Goal: Task Accomplishment & Management: Use online tool/utility

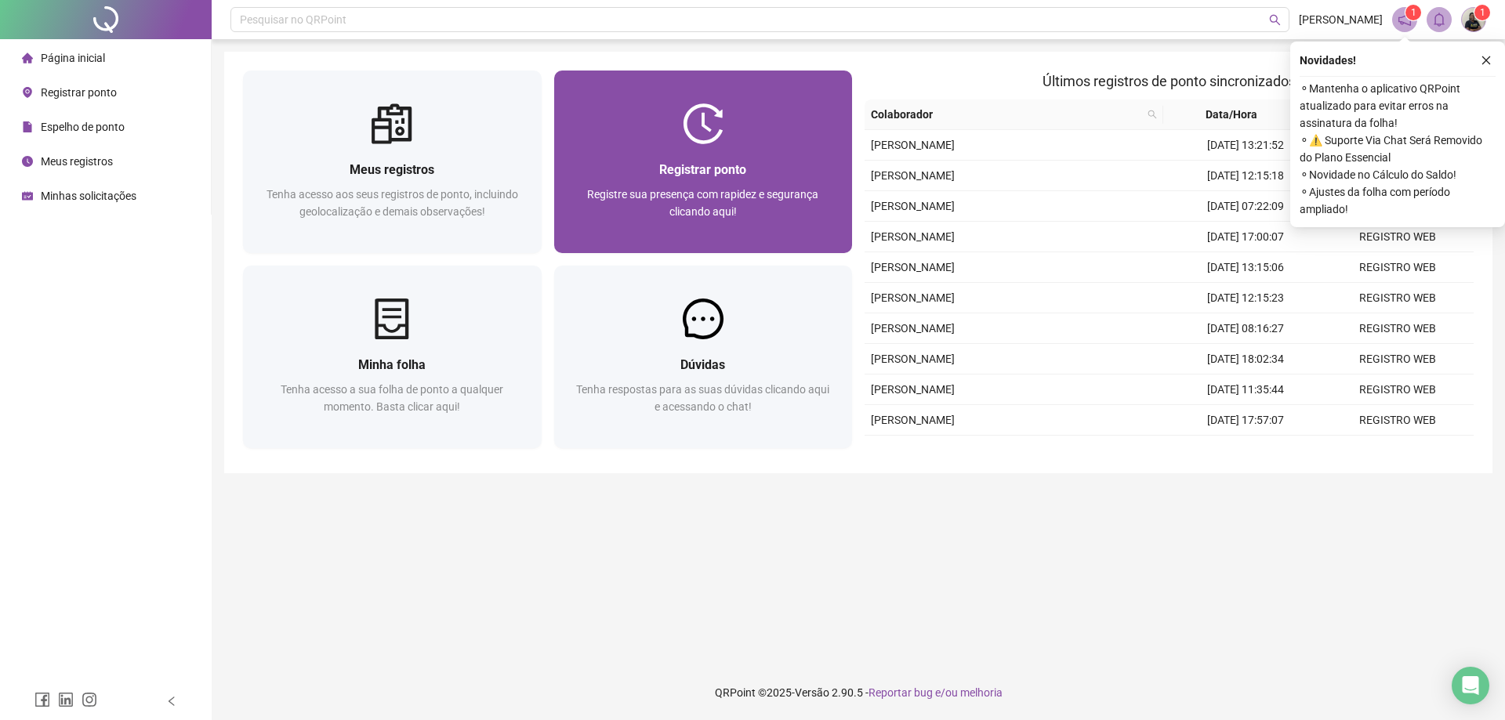
click at [707, 158] on div "Registrar ponto Registre sua presença com rapidez e segurança clicando aqui!" at bounding box center [703, 198] width 299 height 109
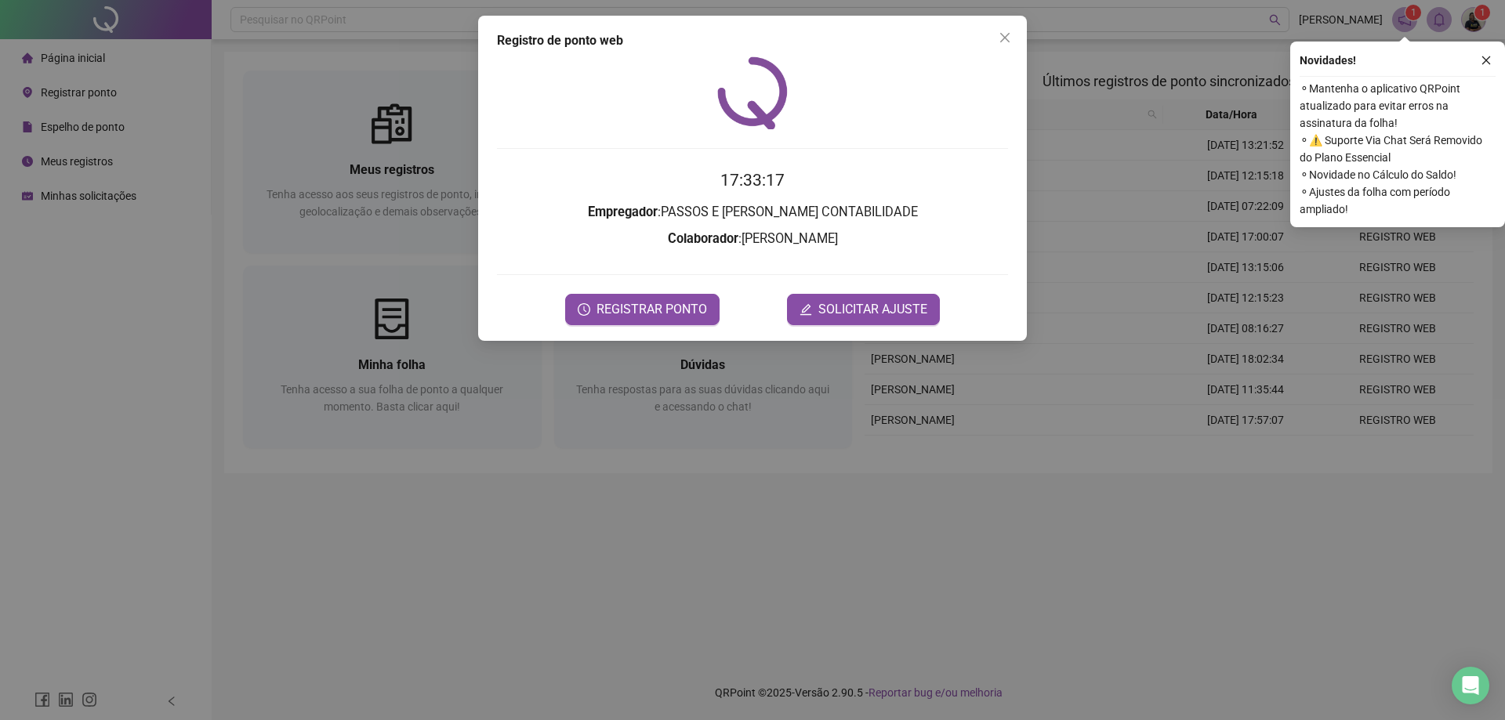
drag, startPoint x: 661, startPoint y: 311, endPoint x: 1259, endPoint y: 223, distance: 603.6
click at [661, 310] on span "REGISTRAR PONTO" at bounding box center [651, 309] width 110 height 19
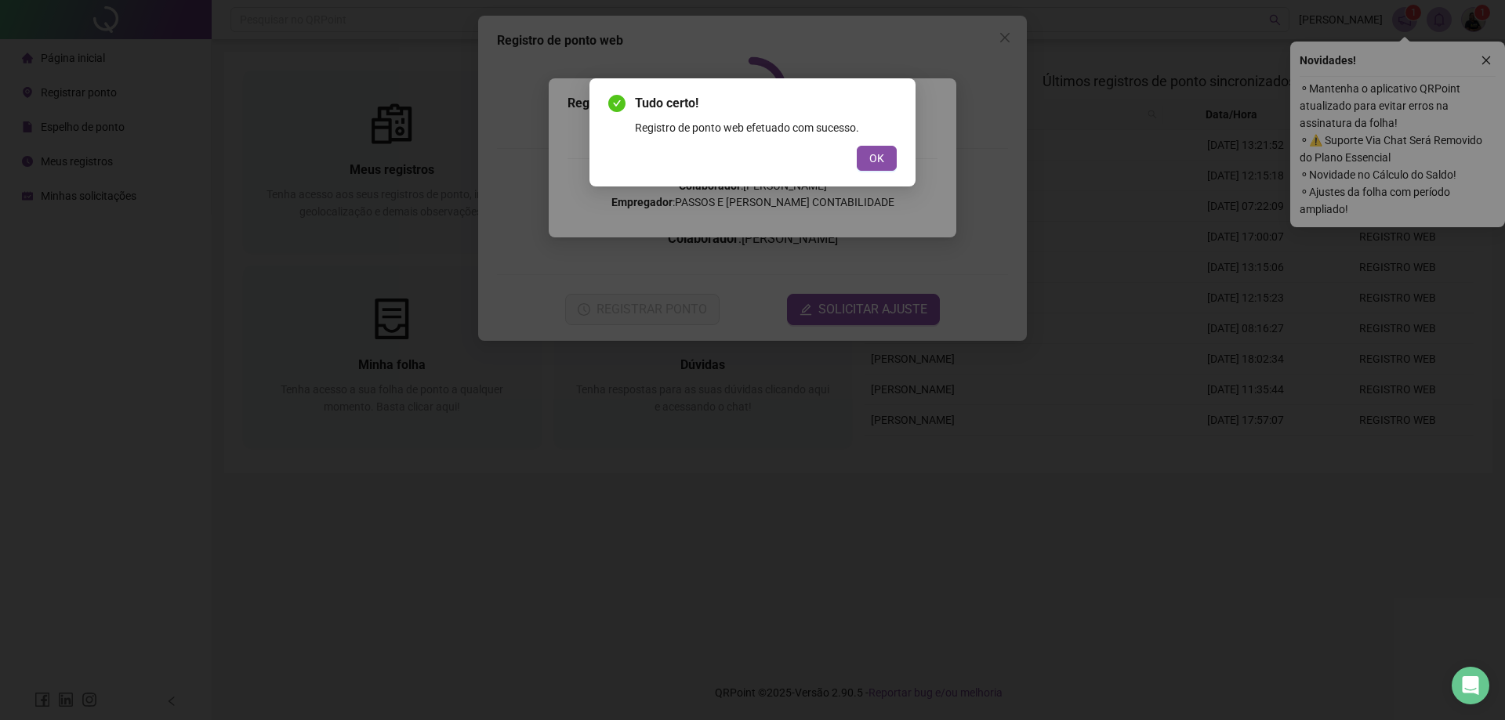
click at [1485, 60] on div "Tudo certo! Registro de ponto web efetuado com sucesso. OK" at bounding box center [752, 360] width 1505 height 720
click at [884, 166] on button "OK" at bounding box center [877, 158] width 40 height 25
drag, startPoint x: 880, startPoint y: 152, endPoint x: 894, endPoint y: 151, distance: 14.1
click at [880, 151] on div "Tudo certo! Registro de ponto web efetuado com sucesso. OK" at bounding box center [752, 360] width 1505 height 720
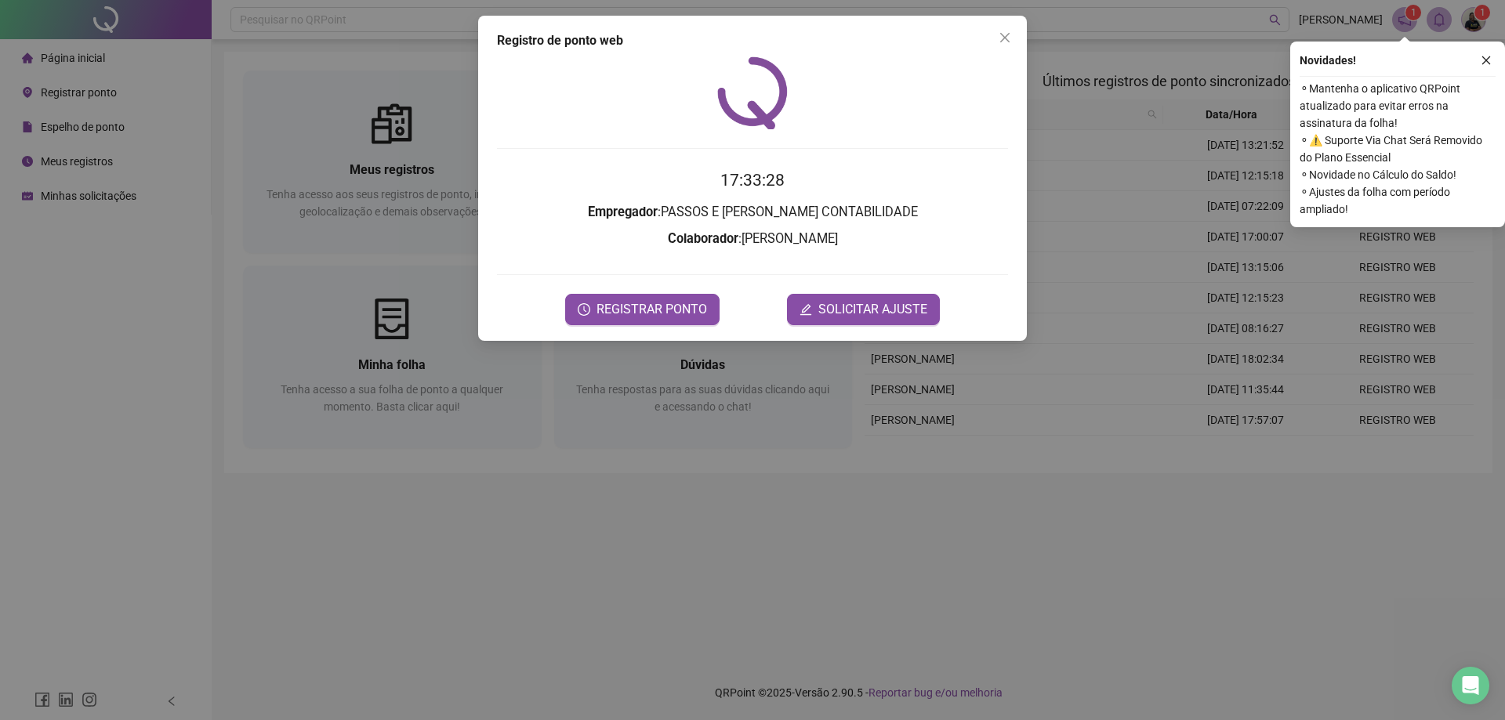
drag, startPoint x: 1480, startPoint y: 59, endPoint x: 1463, endPoint y: 58, distance: 17.3
click at [1480, 58] on button "button" at bounding box center [1485, 60] width 19 height 19
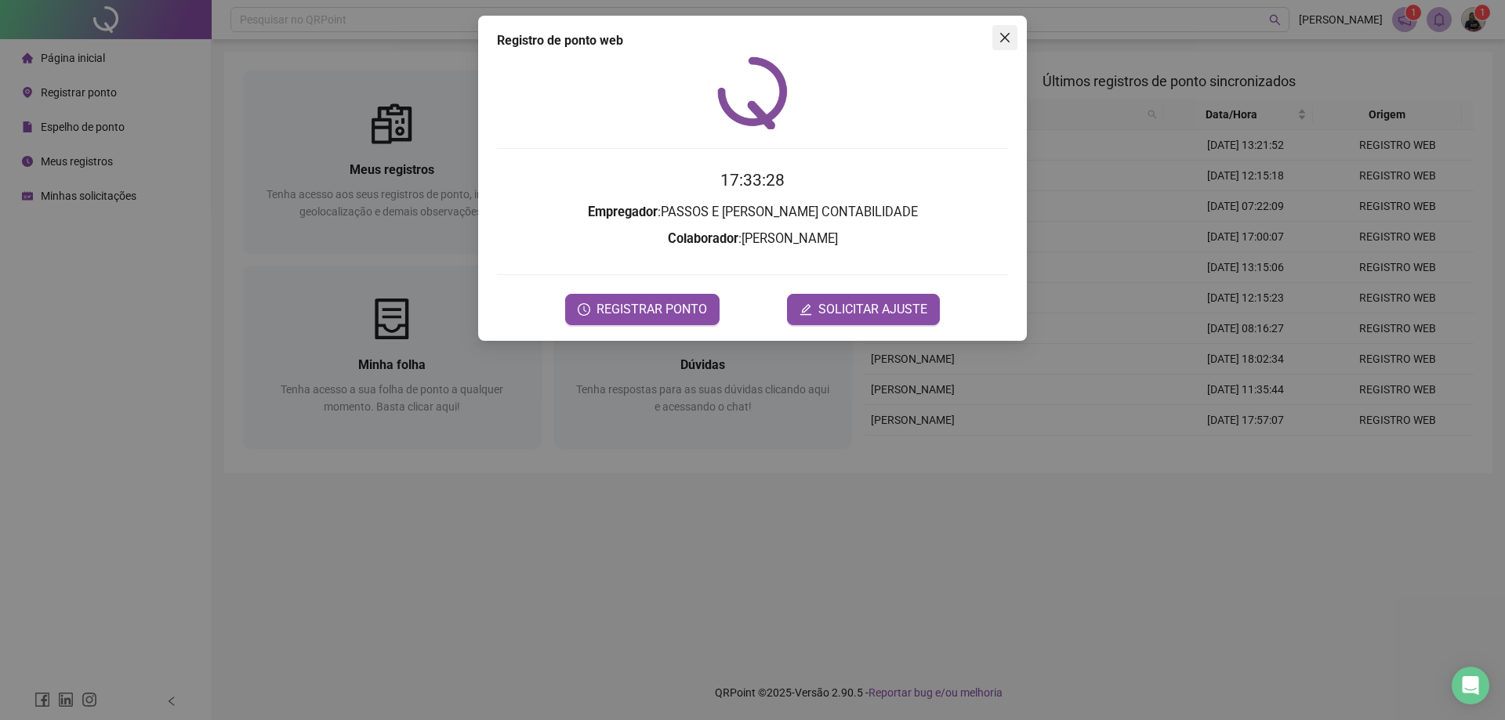
click at [1009, 34] on icon "close" at bounding box center [1004, 37] width 13 height 13
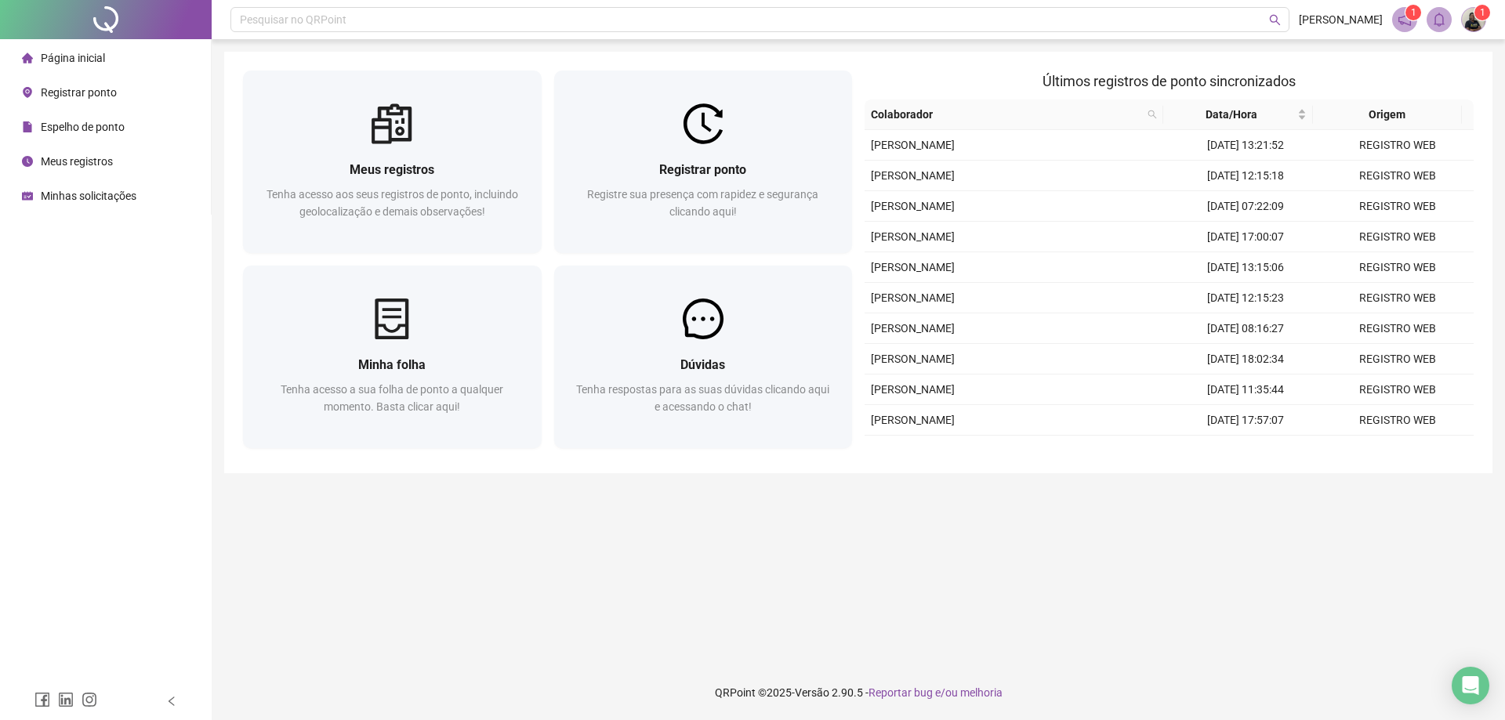
click at [74, 132] on span "Espelho de ponto" at bounding box center [83, 127] width 84 height 13
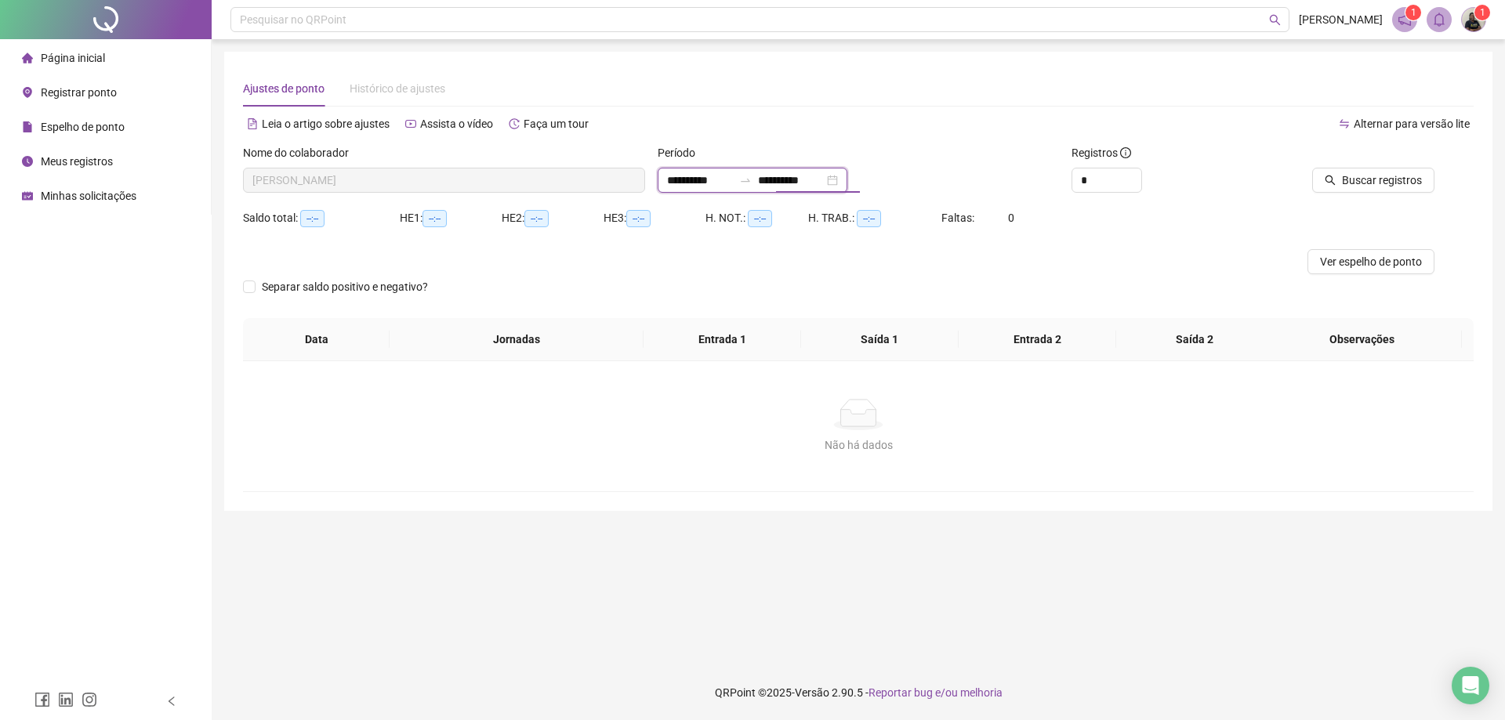
click at [788, 183] on input "**********" at bounding box center [791, 180] width 66 height 17
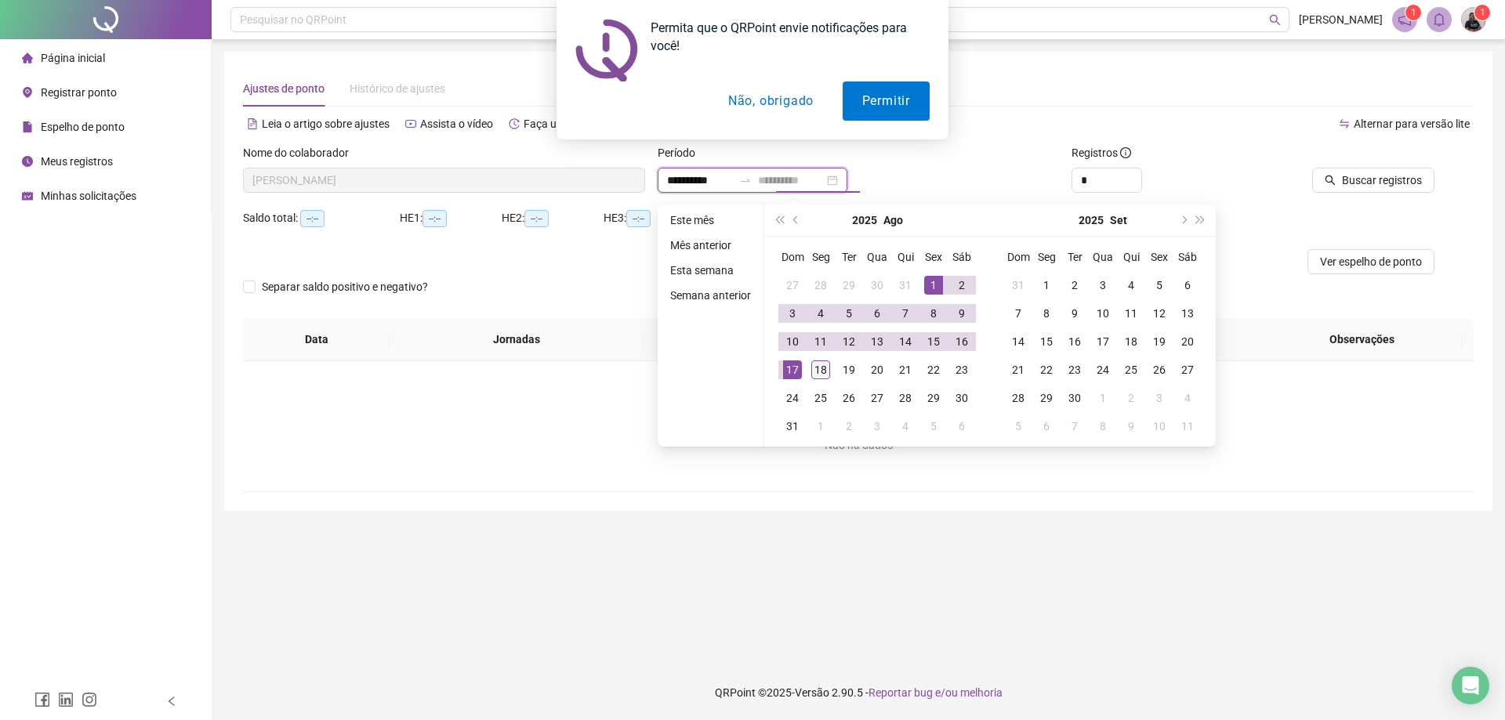
type input "**********"
click at [819, 370] on div "18" at bounding box center [820, 369] width 19 height 19
type input "**********"
click at [767, 107] on button "Não, obrigado" at bounding box center [770, 101] width 125 height 39
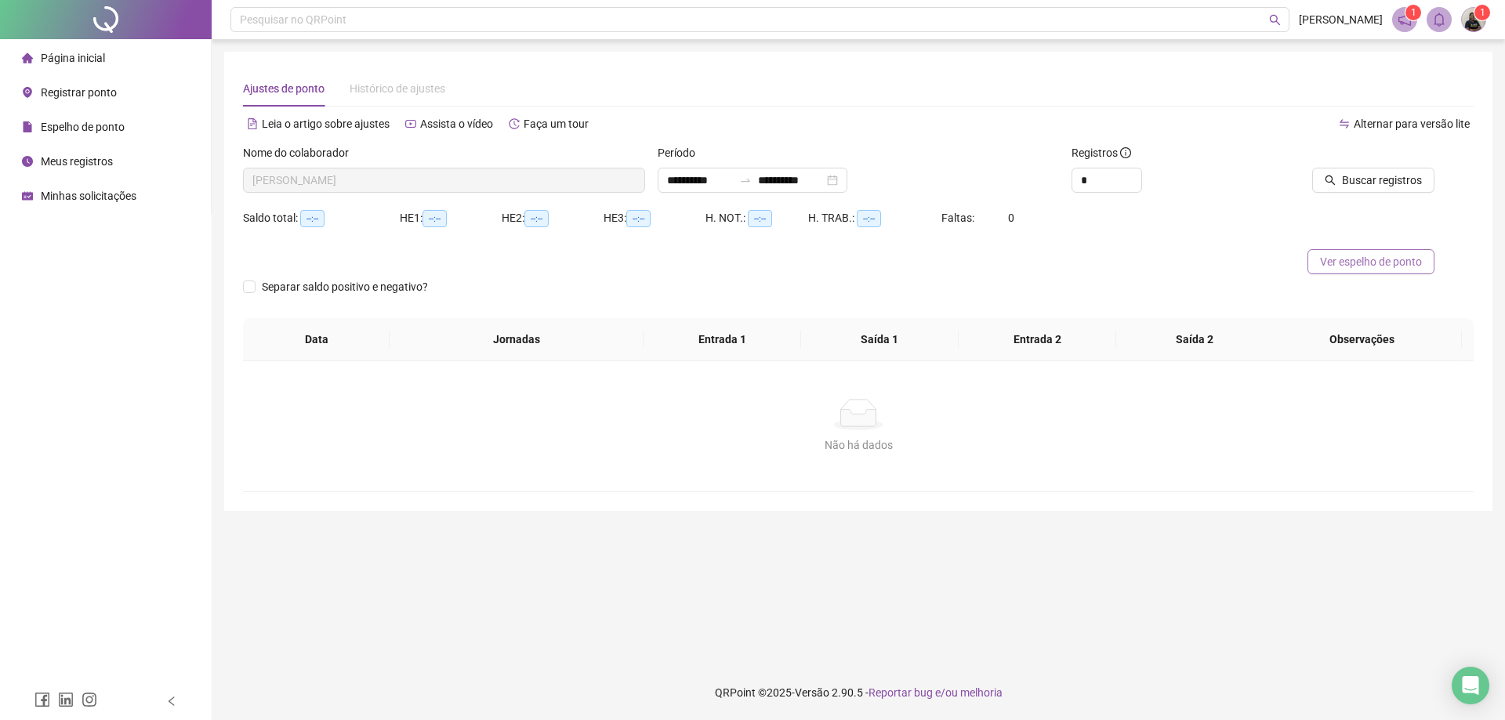
click at [1371, 252] on button "Ver espelho de ponto" at bounding box center [1370, 261] width 127 height 25
